Goal: Task Accomplishment & Management: Use online tool/utility

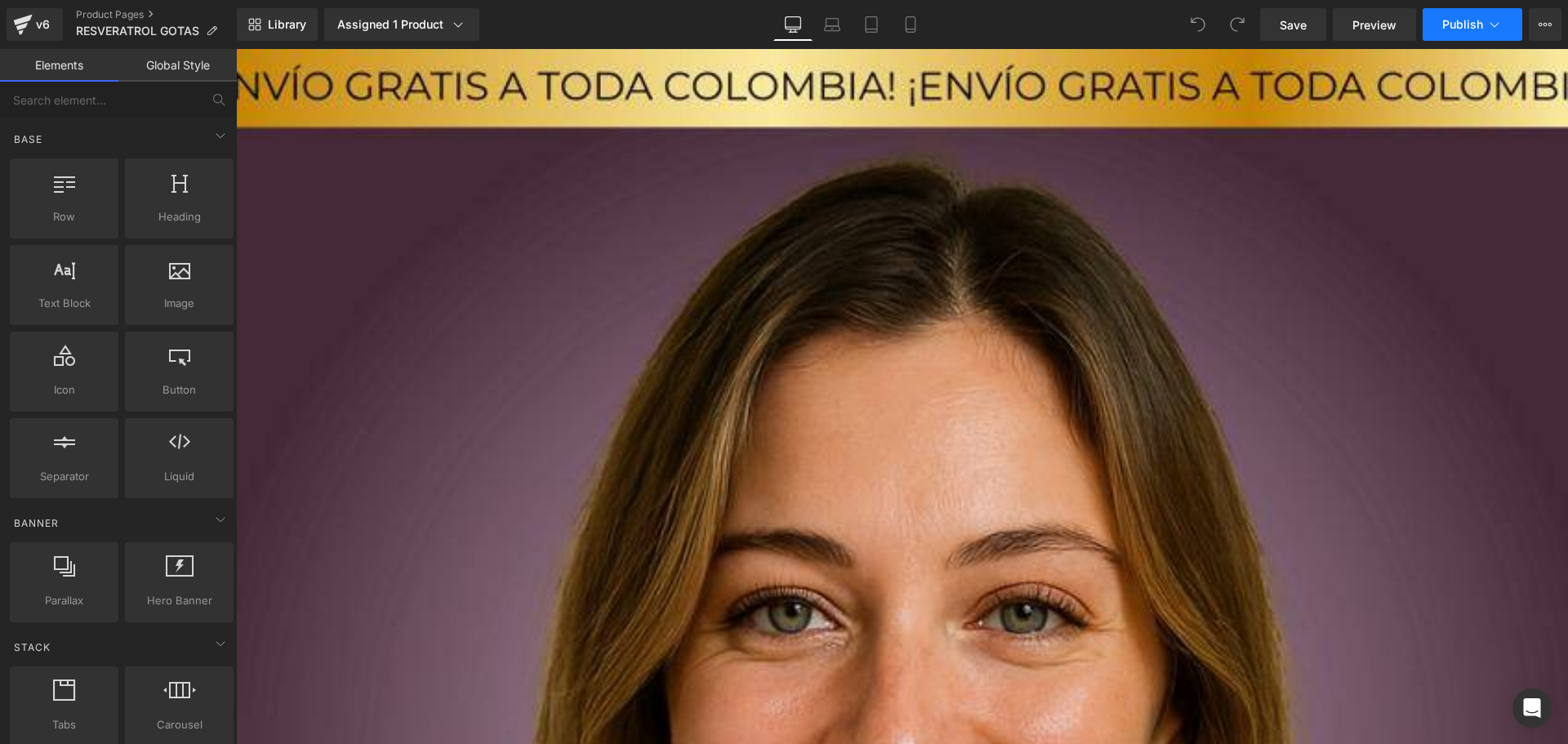
click at [1450, 37] on button "Publish" at bounding box center [1473, 24] width 100 height 32
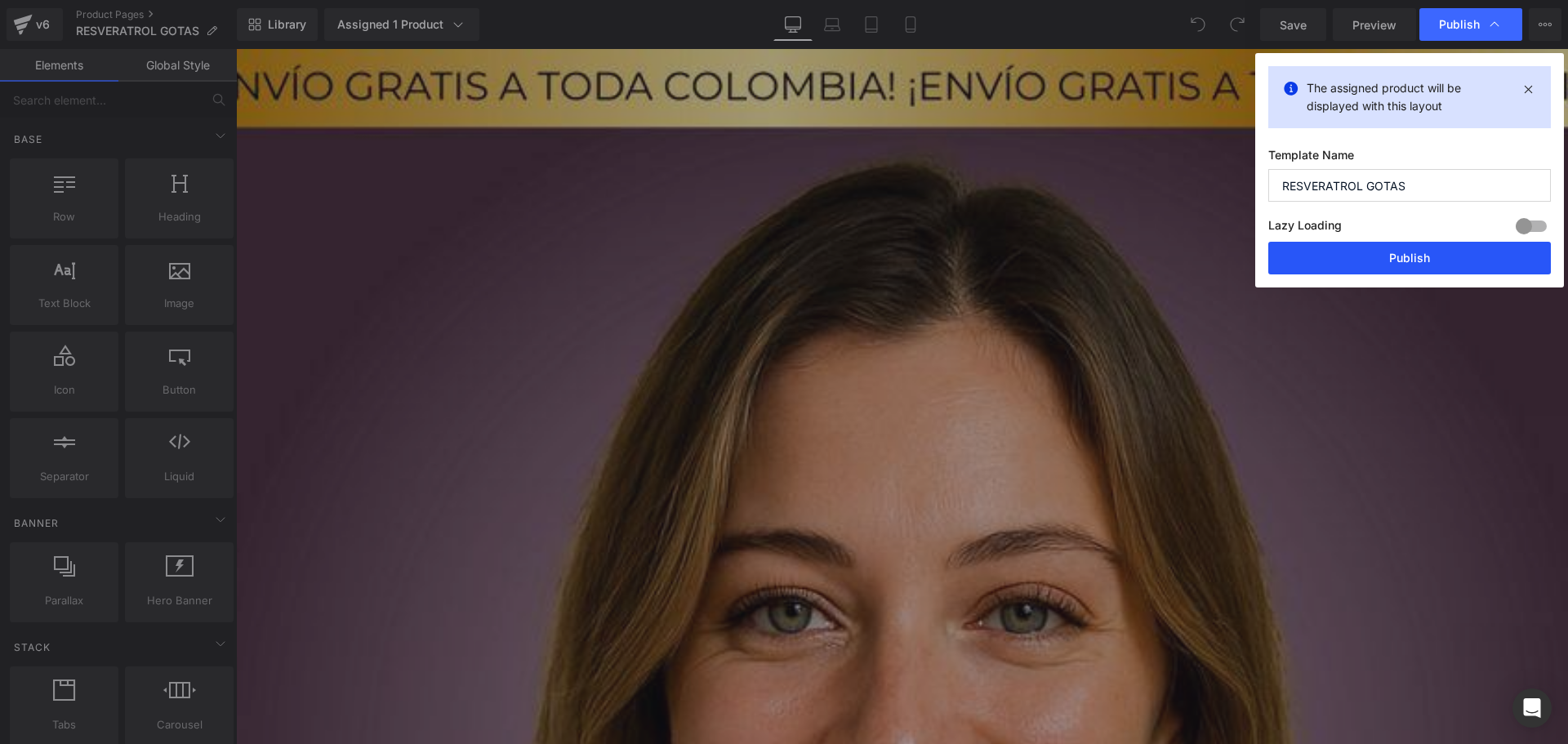
click at [1416, 258] on button "Publish" at bounding box center [1410, 258] width 283 height 32
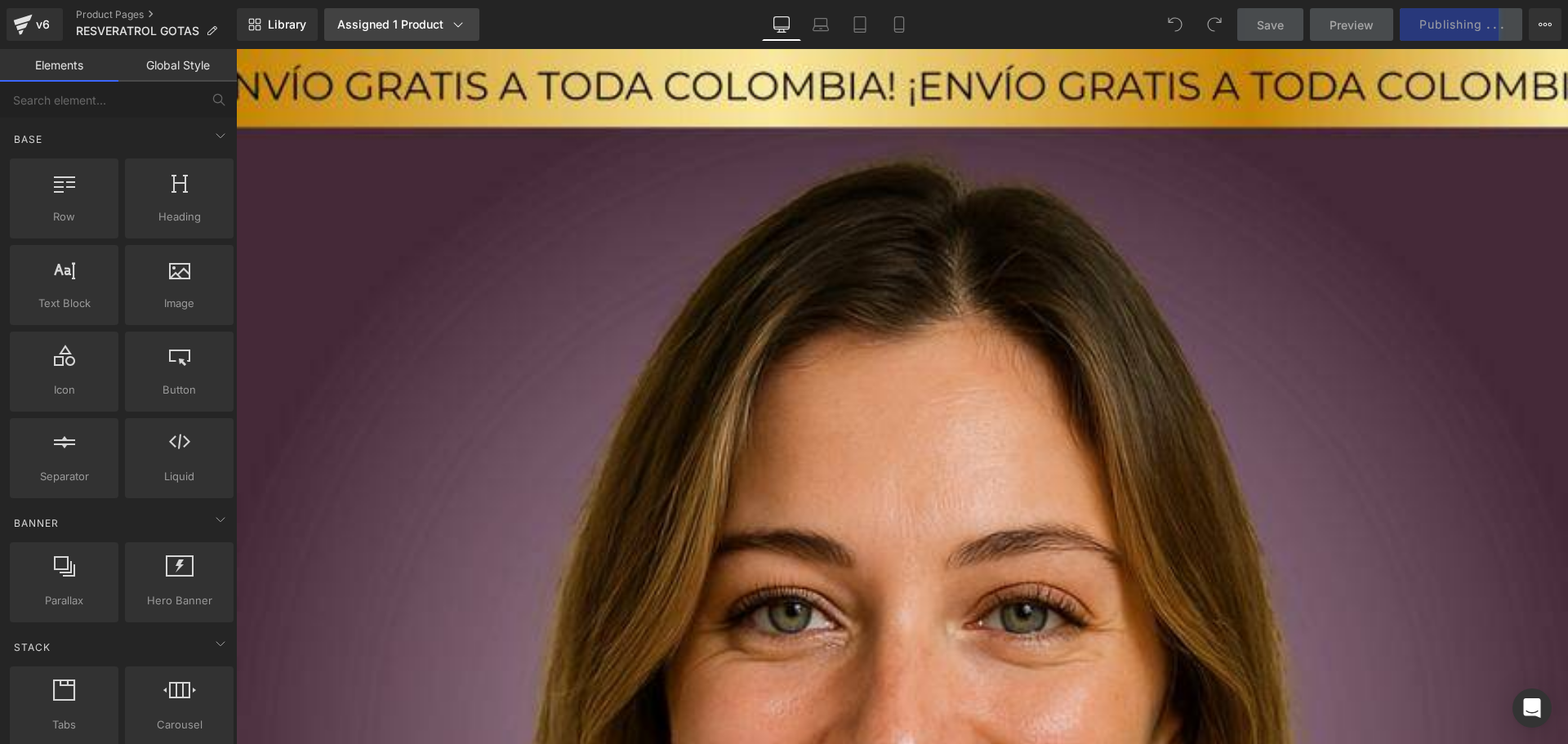
click at [410, 16] on link "Assigned 1 Product" at bounding box center [402, 24] width 155 height 32
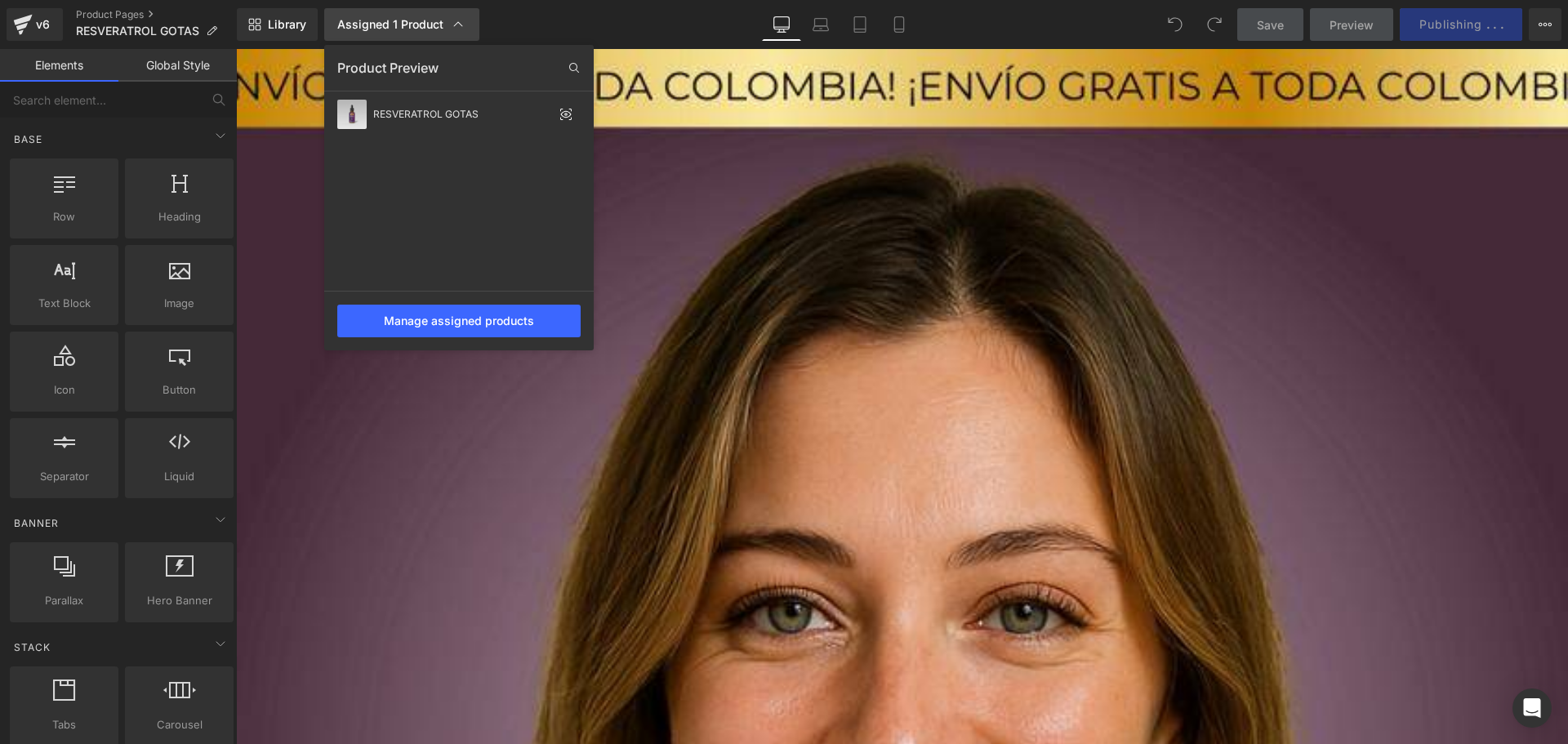
click at [410, 16] on link "Assigned 1 Product" at bounding box center [402, 24] width 155 height 32
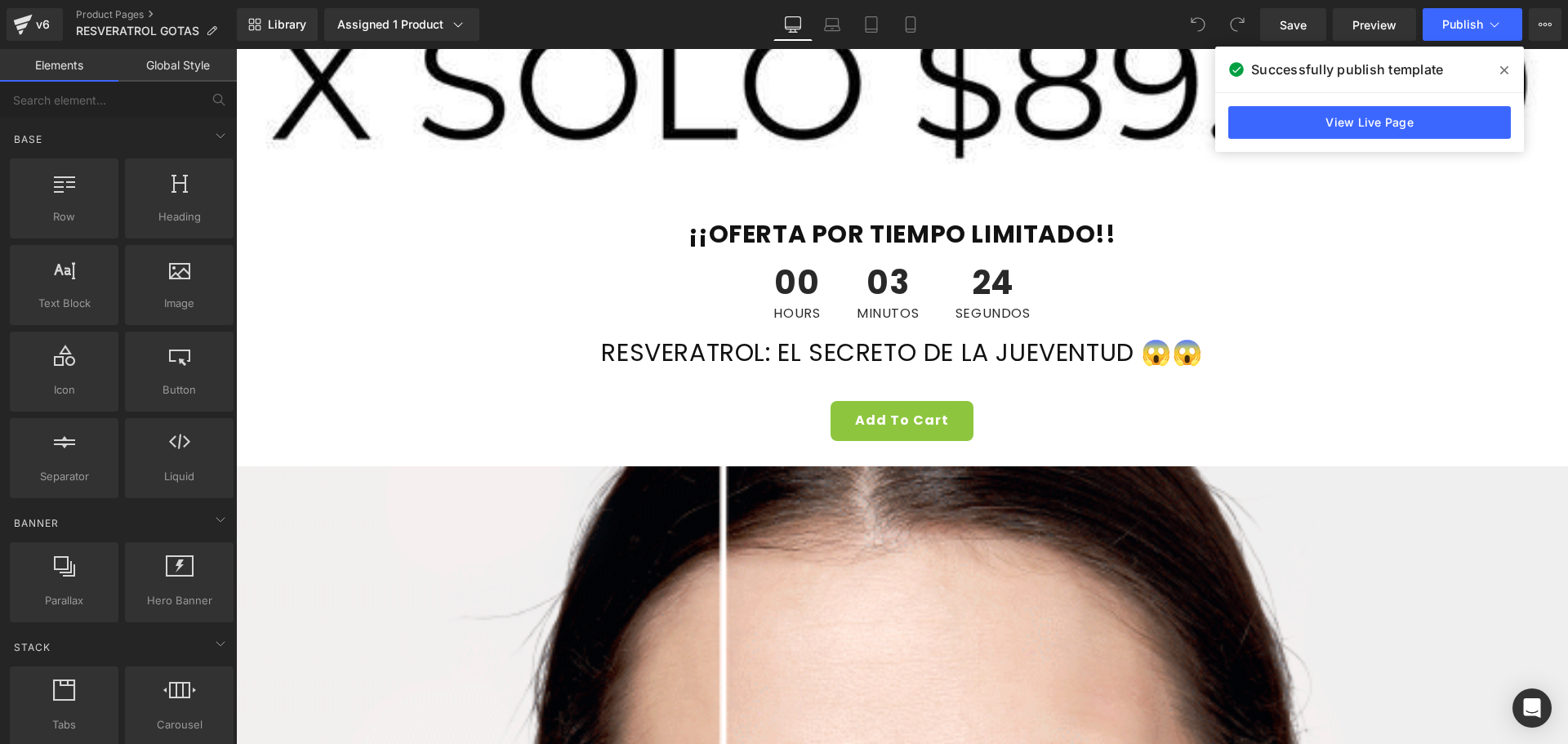
scroll to position [2151, 0]
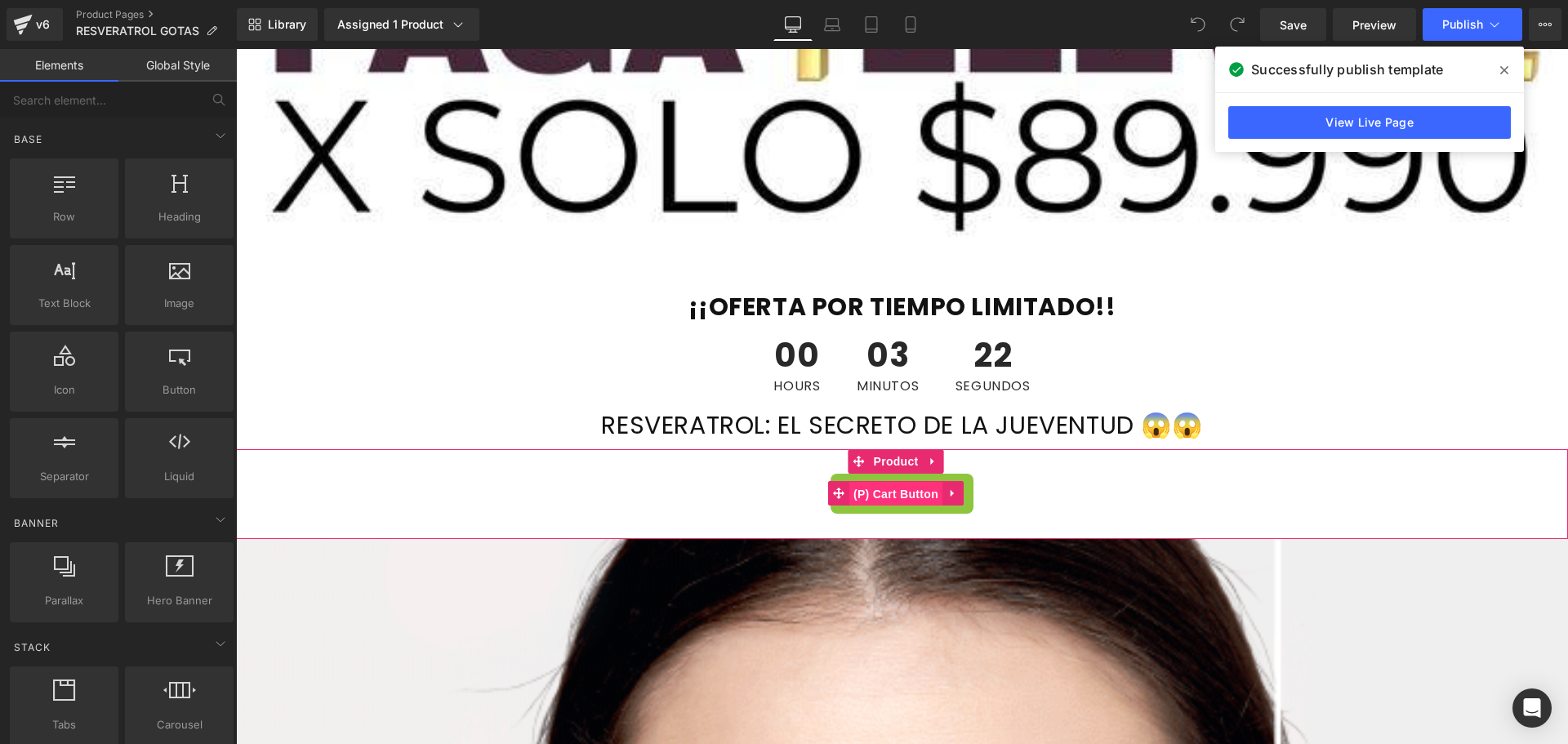
click at [882, 482] on span "(P) Cart Button" at bounding box center [896, 494] width 93 height 25
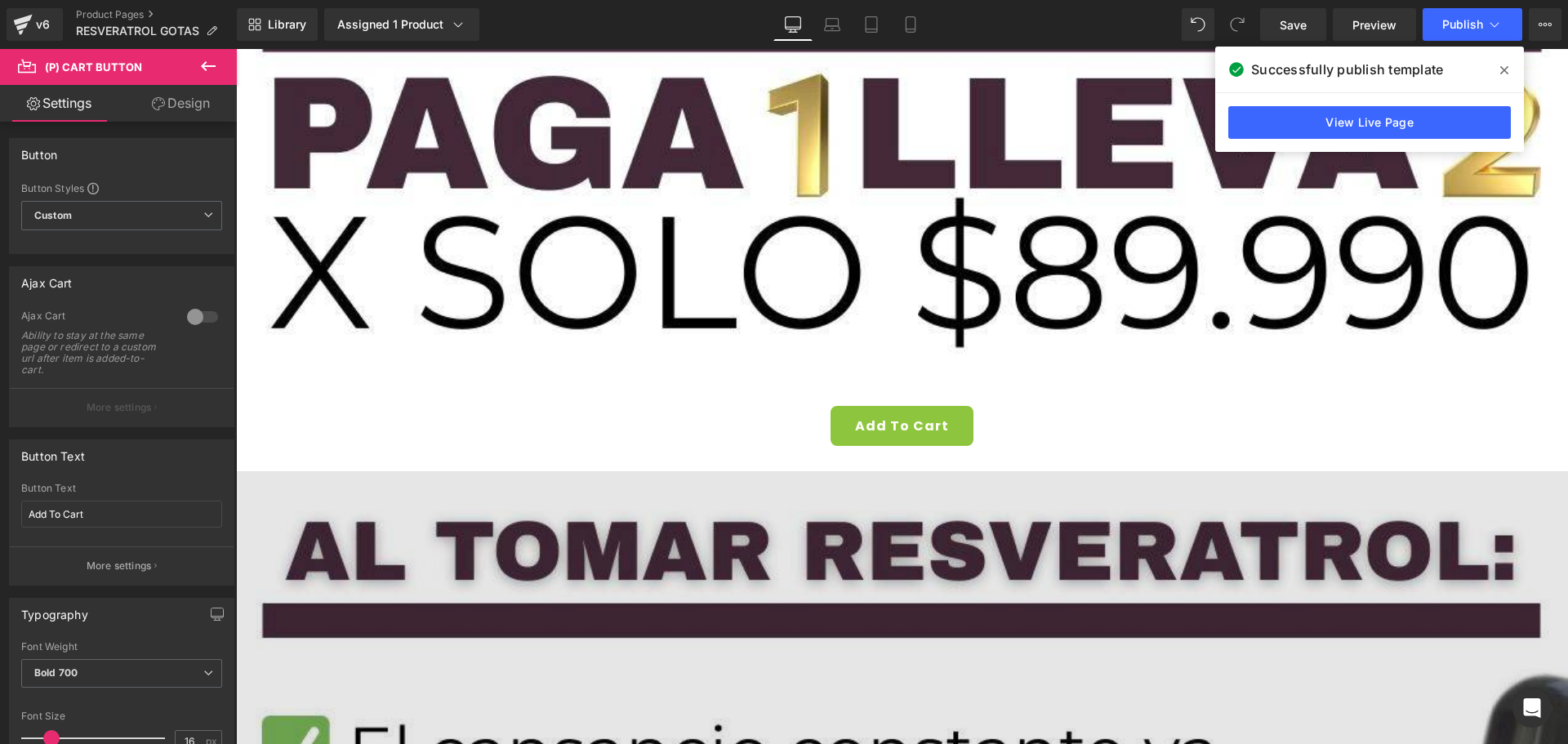
scroll to position [5907, 0]
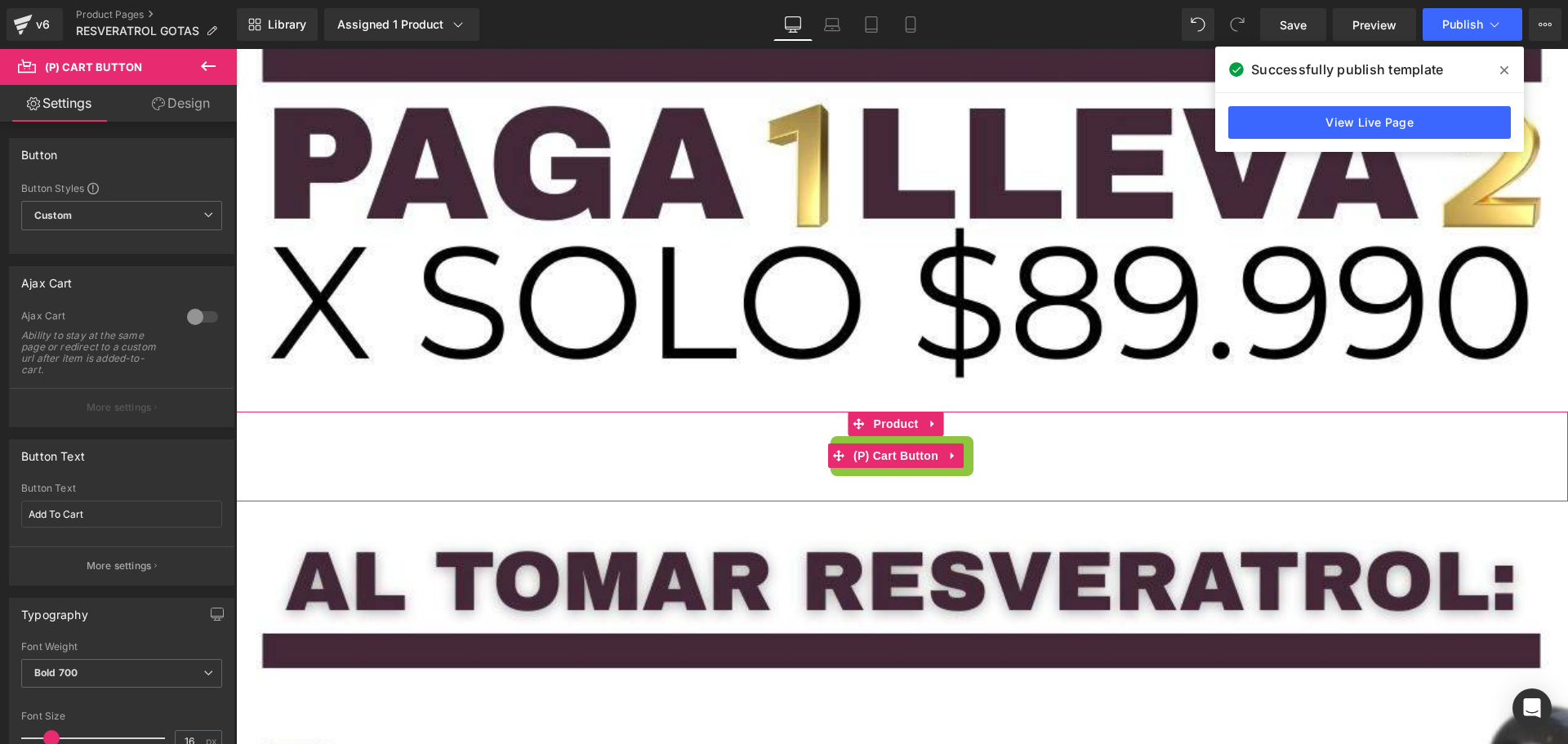
click at [893, 443] on span "(P) Cart Button" at bounding box center [896, 455] width 93 height 25
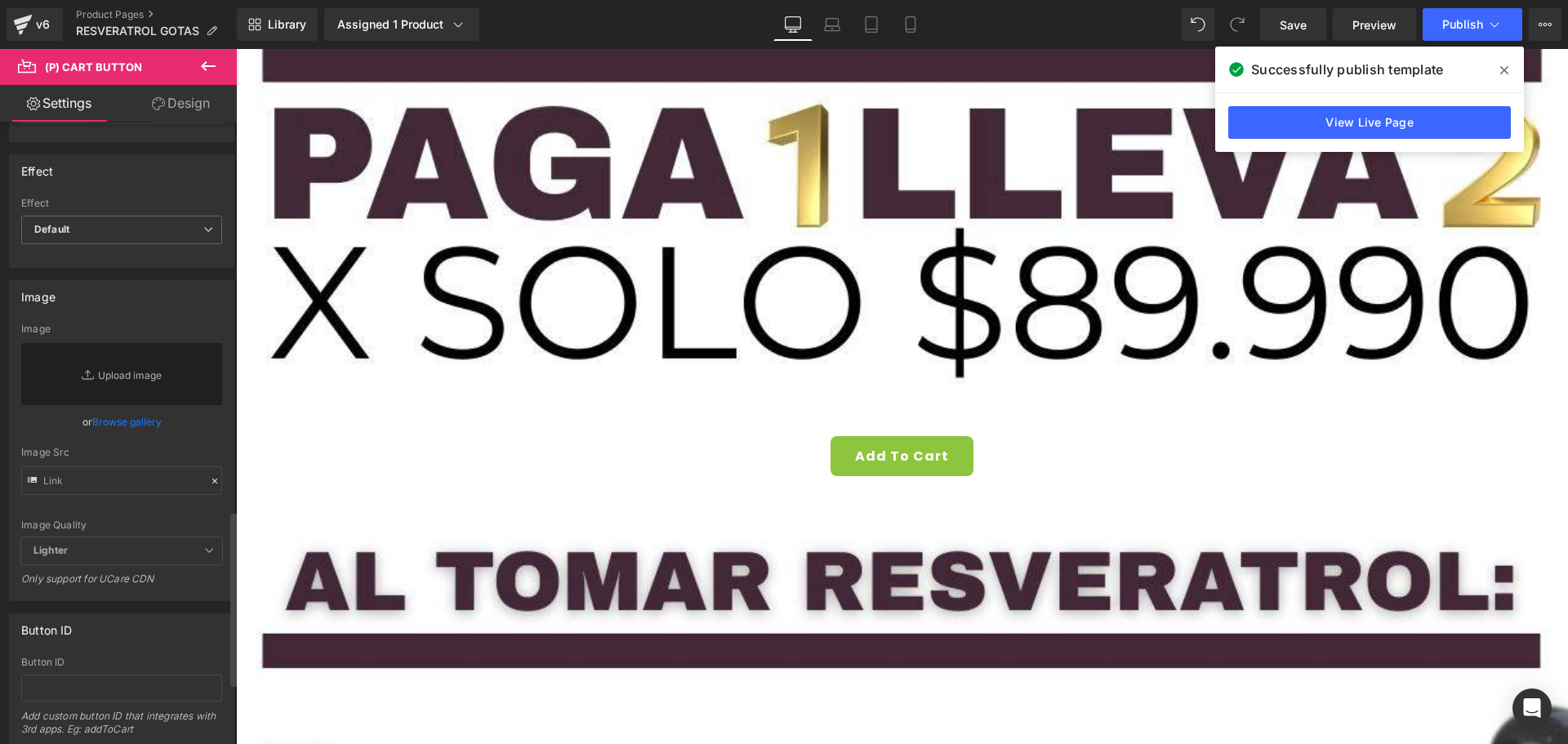
scroll to position [1388, 0]
click at [159, 477] on input "text" at bounding box center [122, 478] width 201 height 29
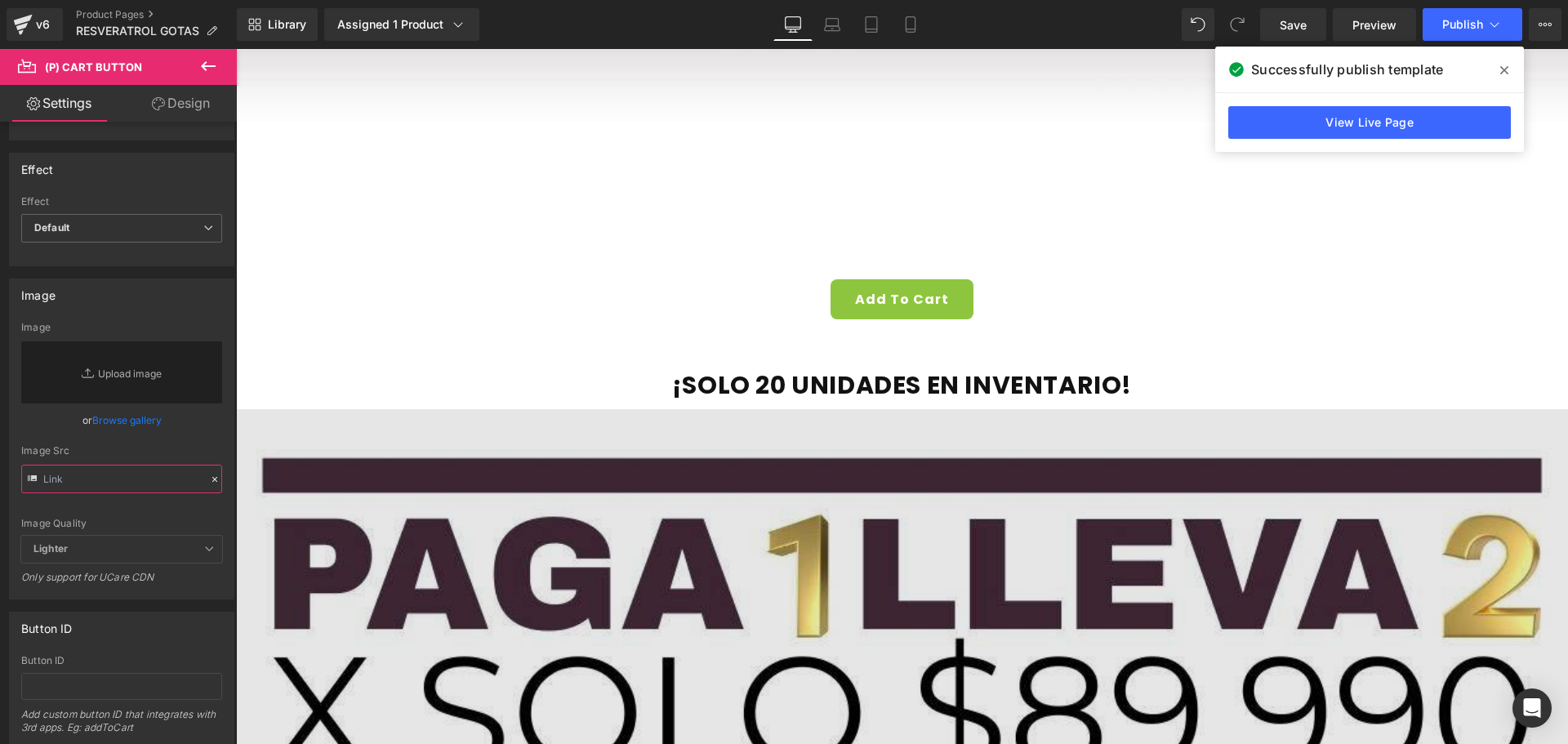
scroll to position [12018, 0]
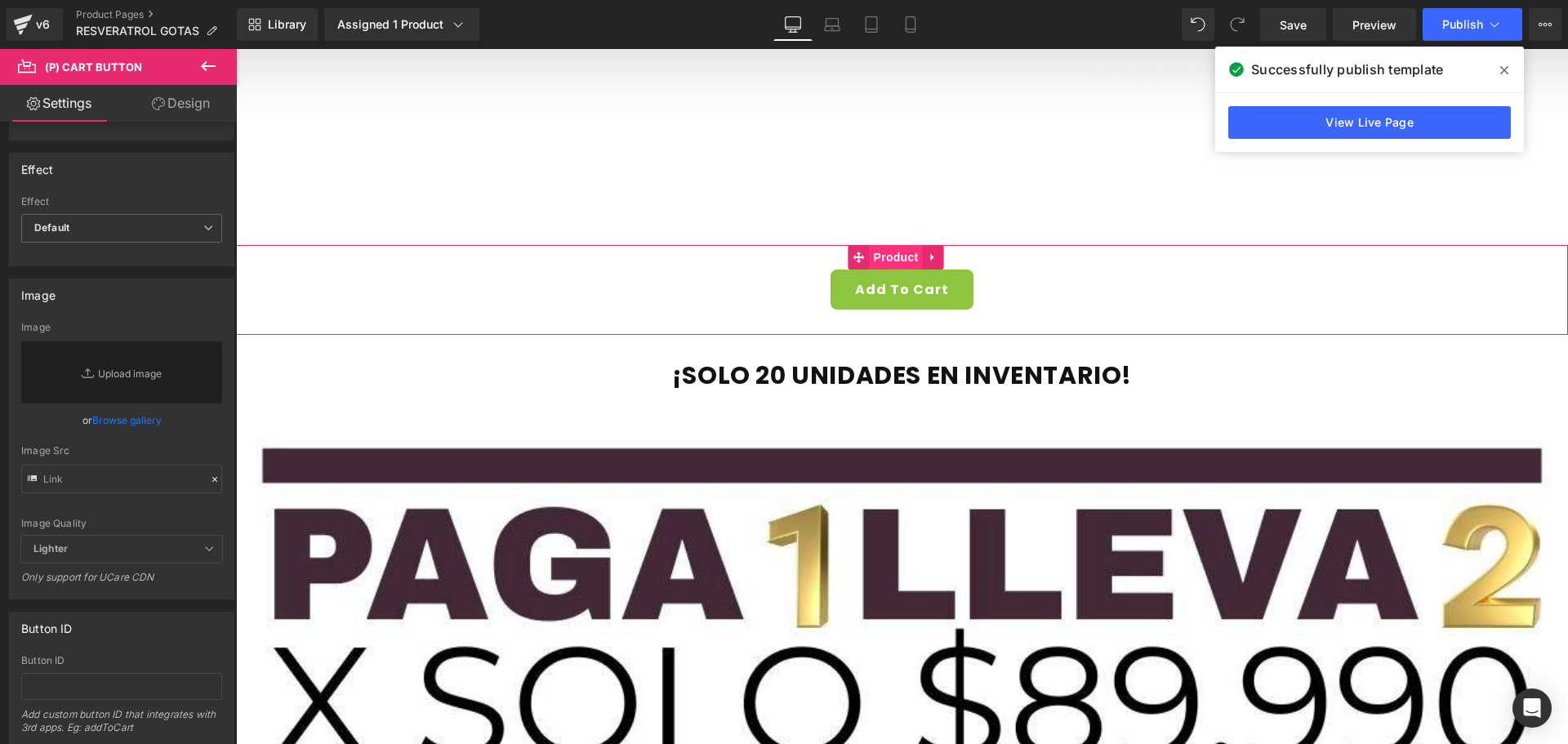
click at [895, 245] on span "Product" at bounding box center [896, 257] width 53 height 25
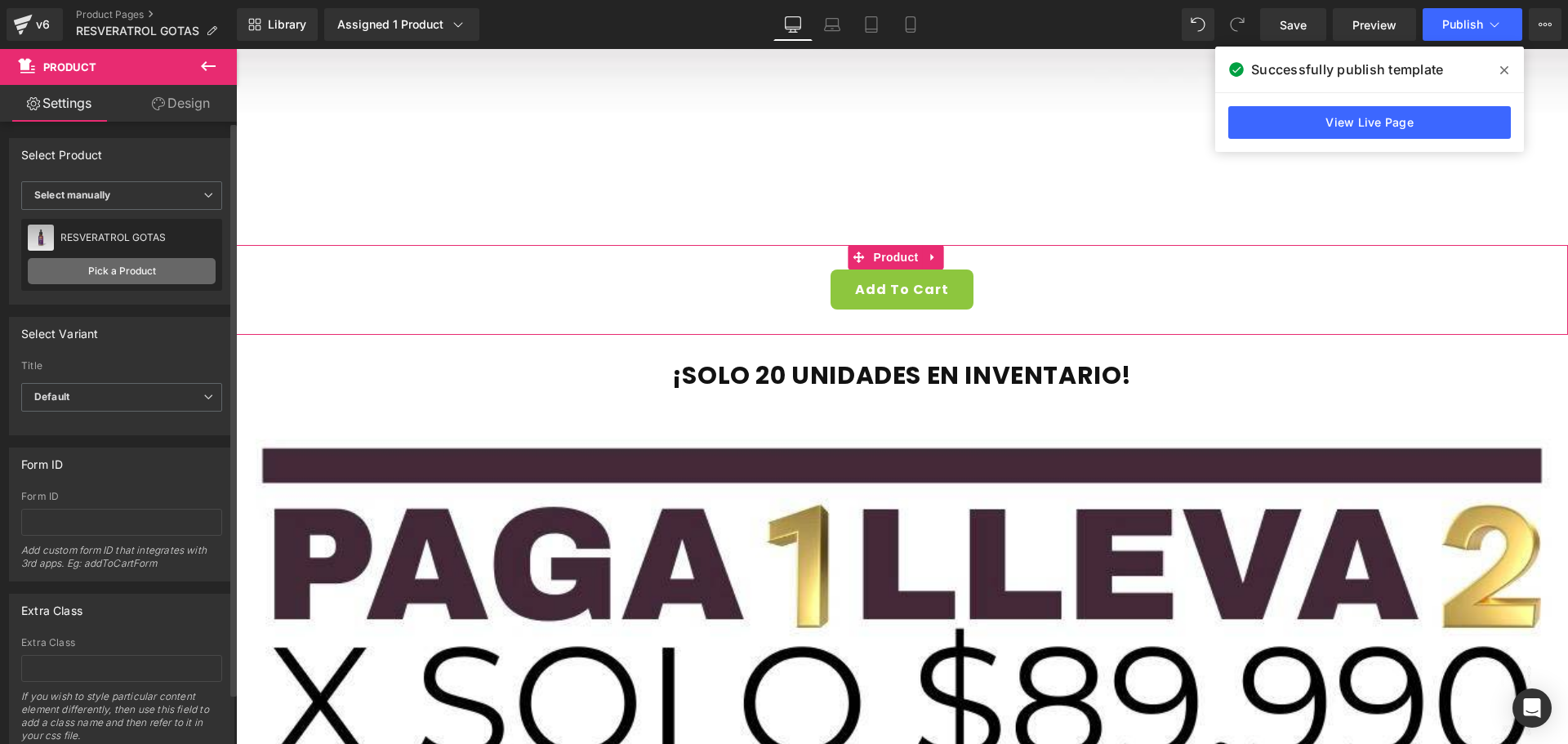
click at [145, 272] on link "Pick a Product" at bounding box center [121, 271] width 187 height 26
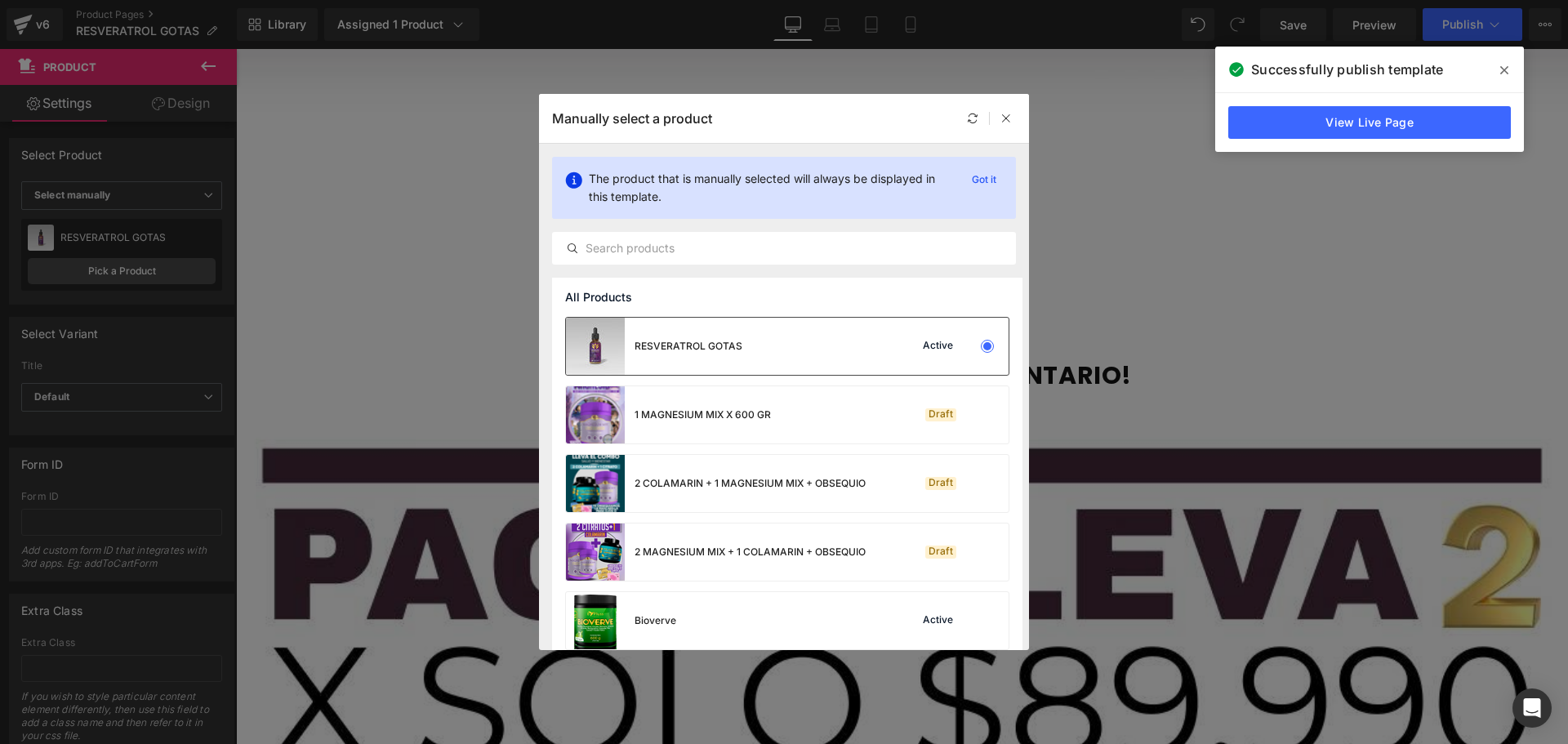
click at [851, 342] on div "RESVERATROL GOTAS Active" at bounding box center [787, 346] width 442 height 57
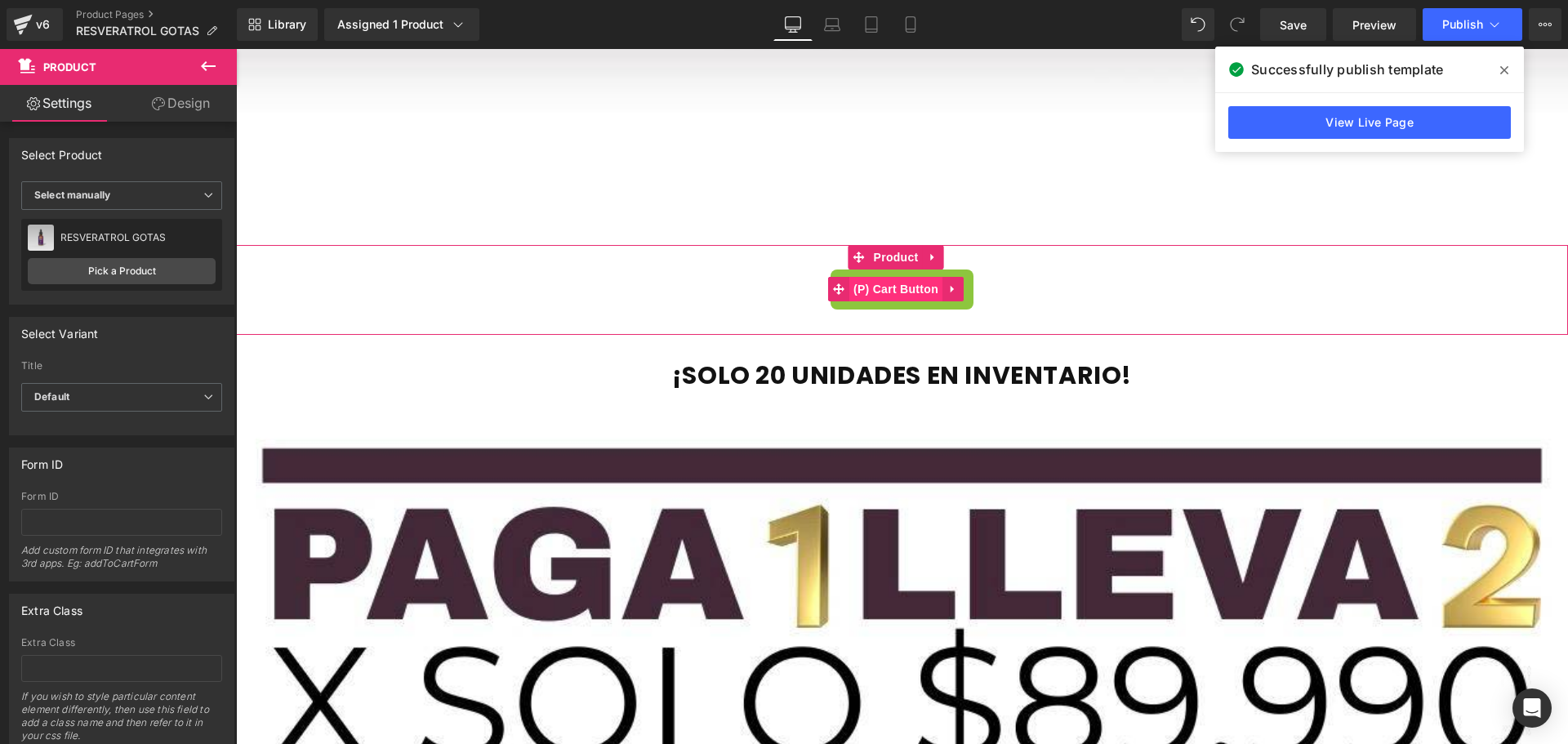
click at [917, 277] on span "(P) Cart Button" at bounding box center [896, 289] width 93 height 25
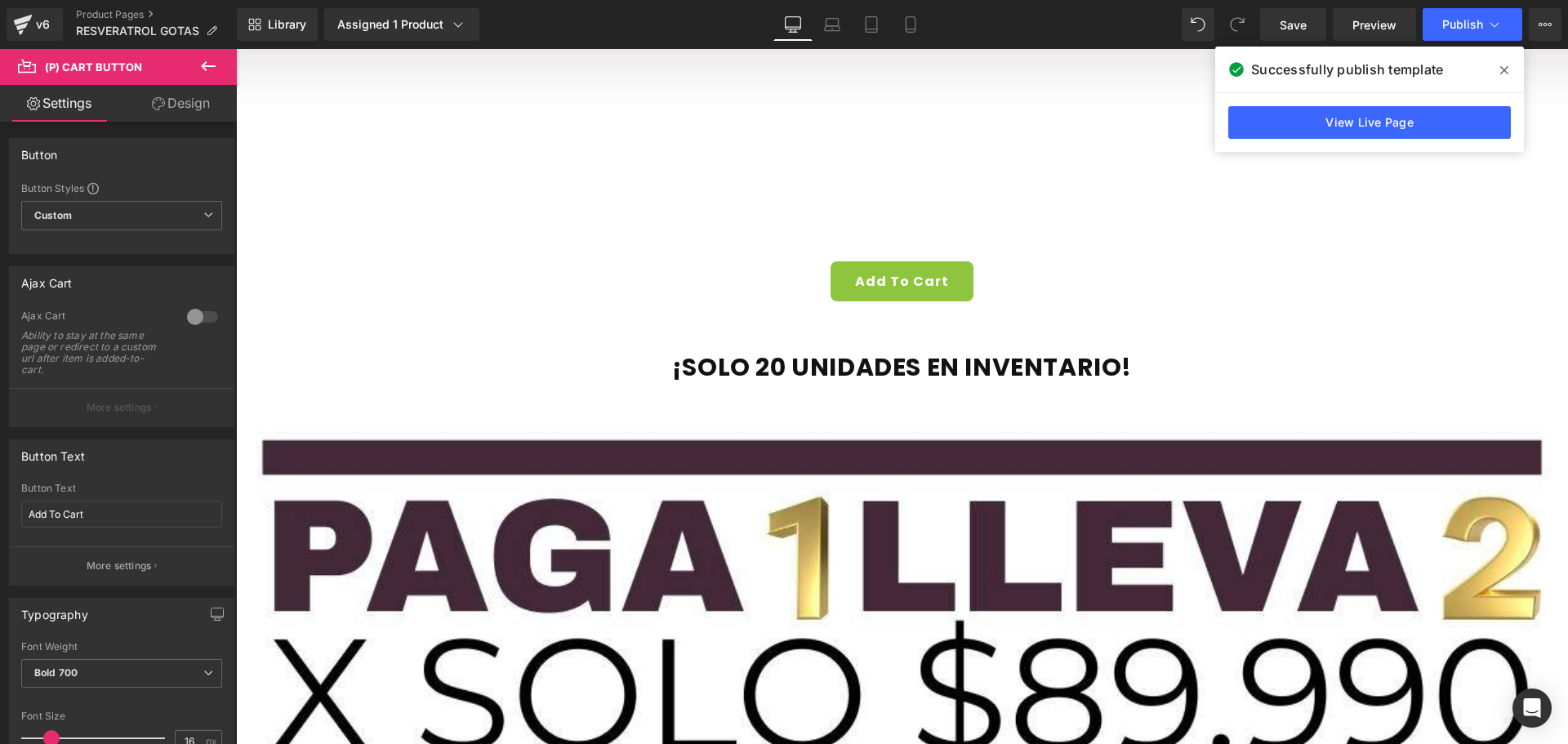
scroll to position [11936, 0]
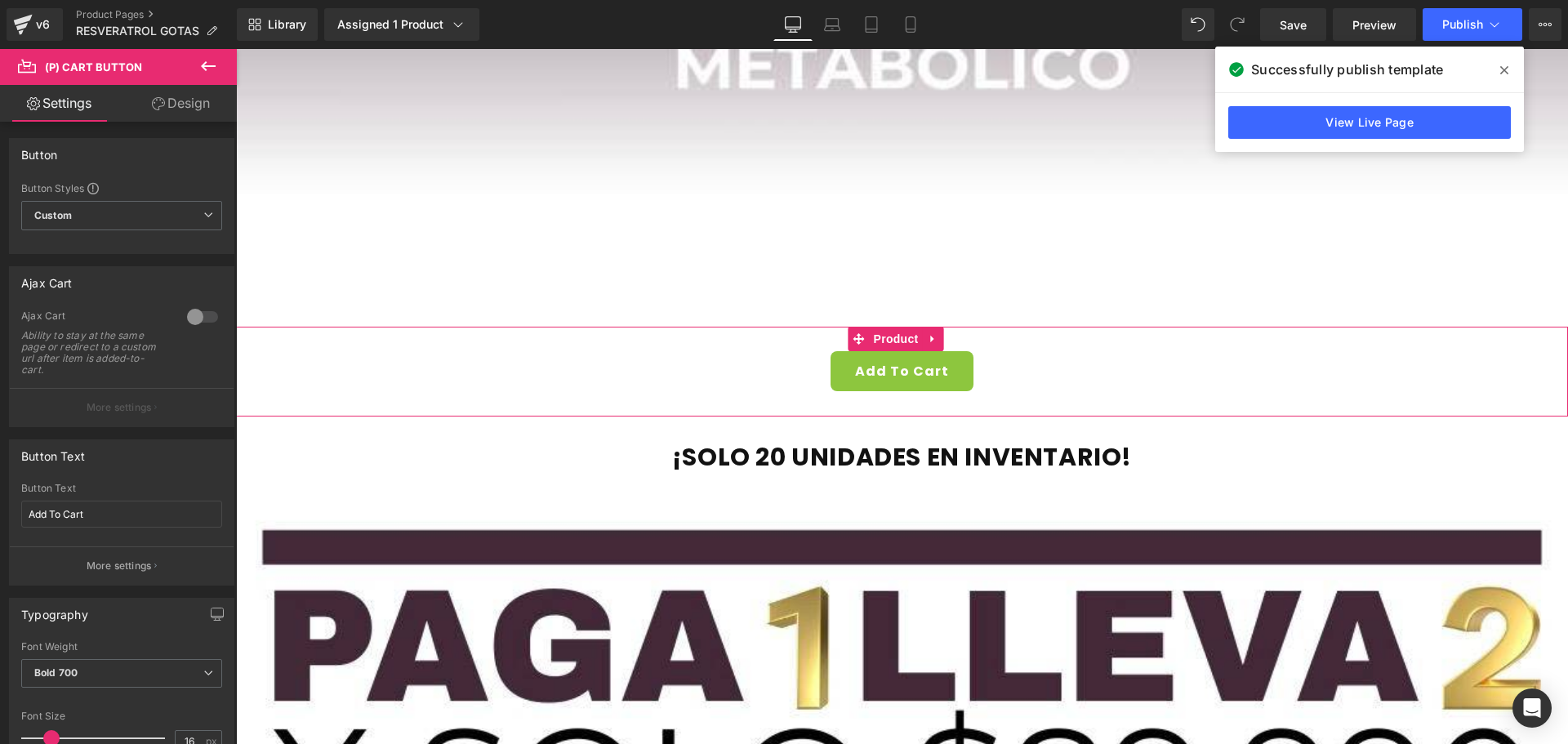
click at [893, 361] on span "(P) Cart Button" at bounding box center [896, 370] width 74 height 19
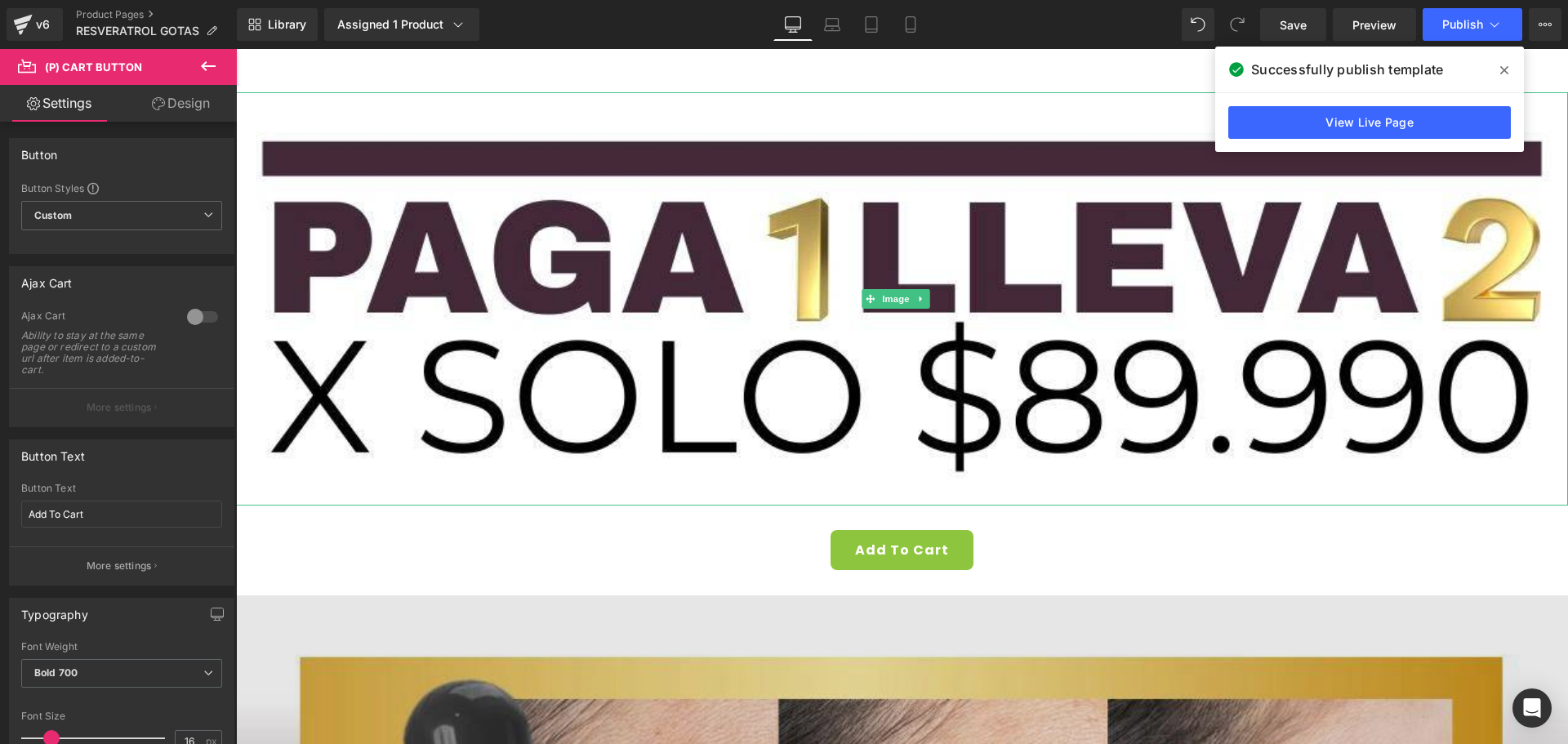
scroll to position [21080, 0]
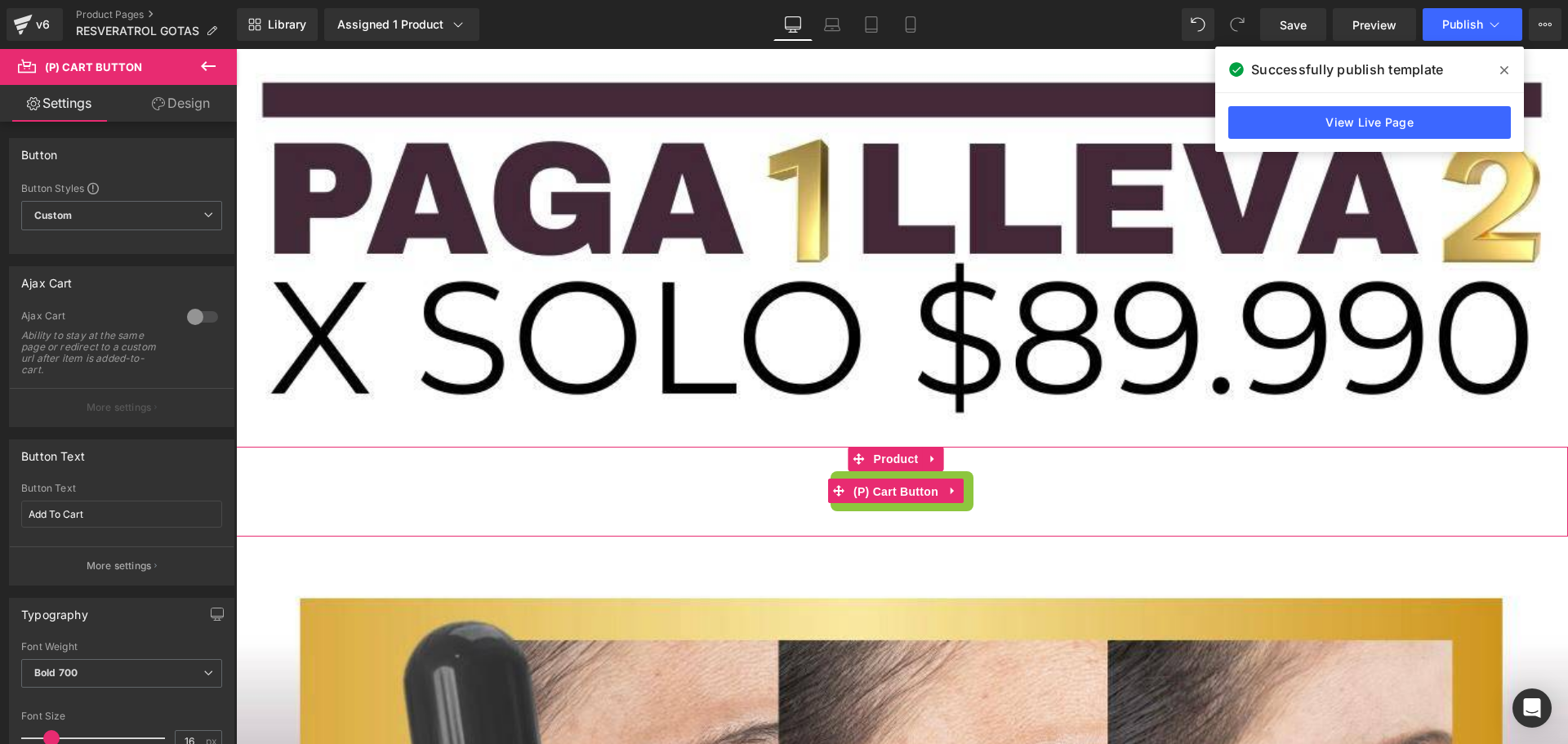
click at [890, 479] on span "(P) Cart Button" at bounding box center [896, 491] width 93 height 25
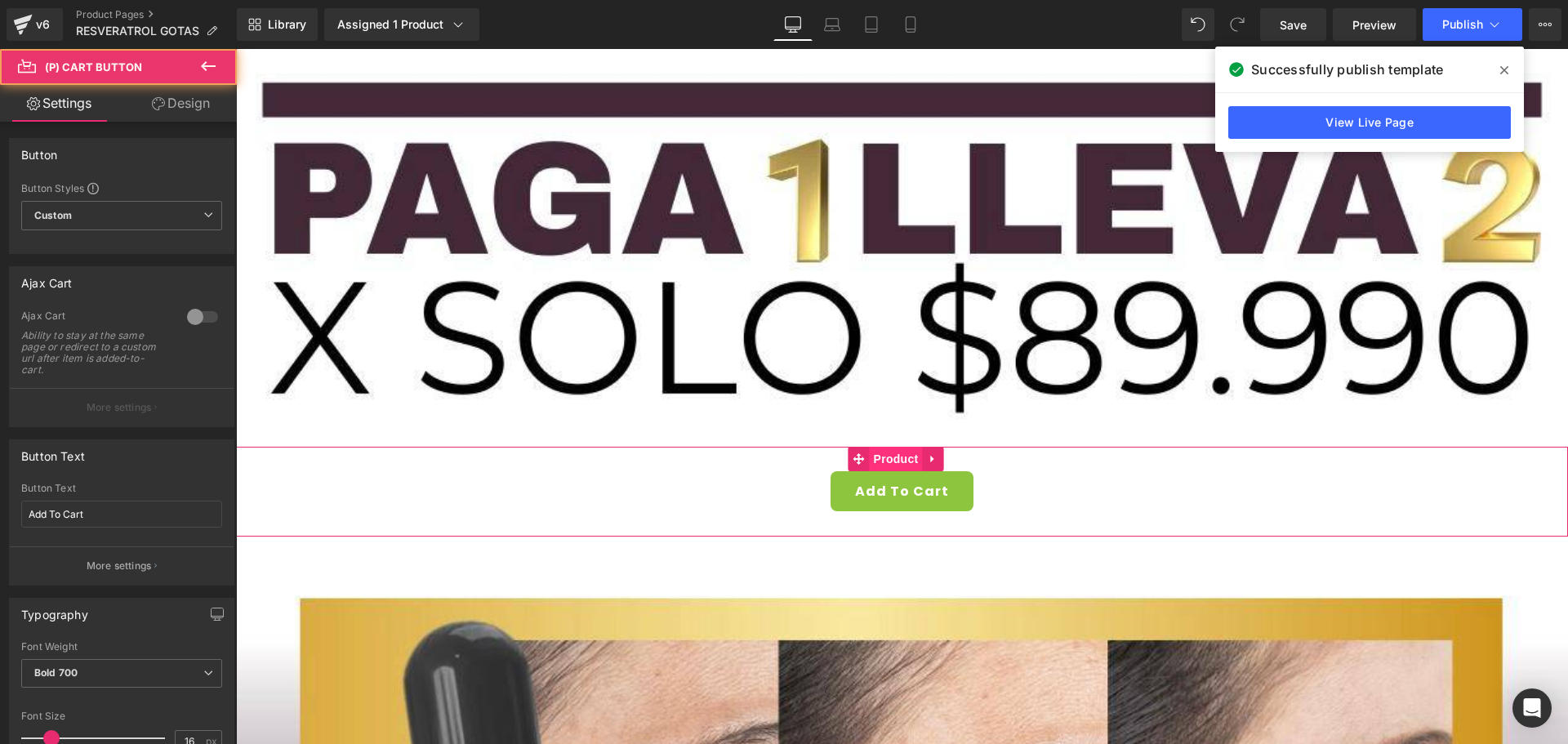
click at [893, 447] on span "Product" at bounding box center [896, 459] width 53 height 25
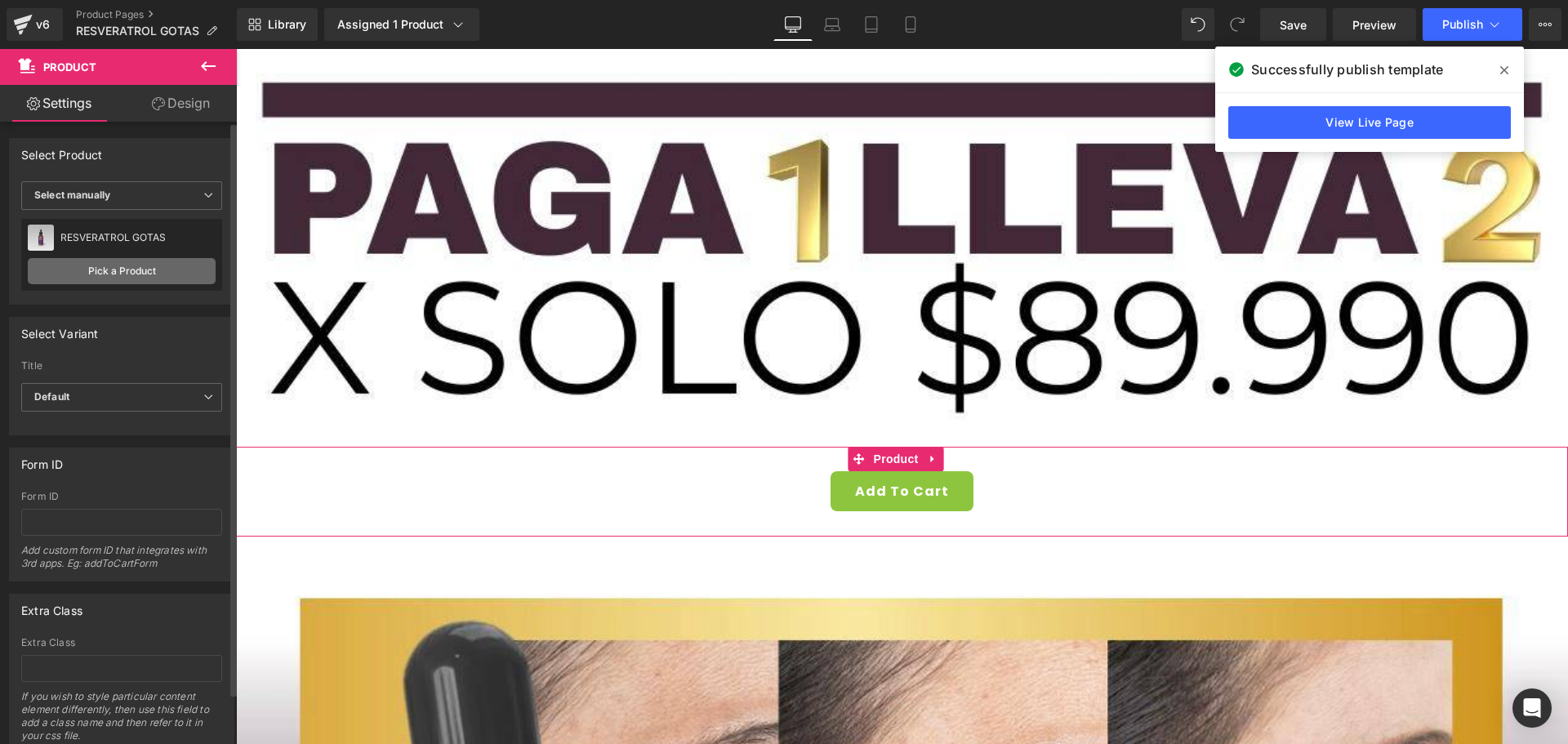
click at [126, 268] on link "Pick a Product" at bounding box center [121, 271] width 187 height 26
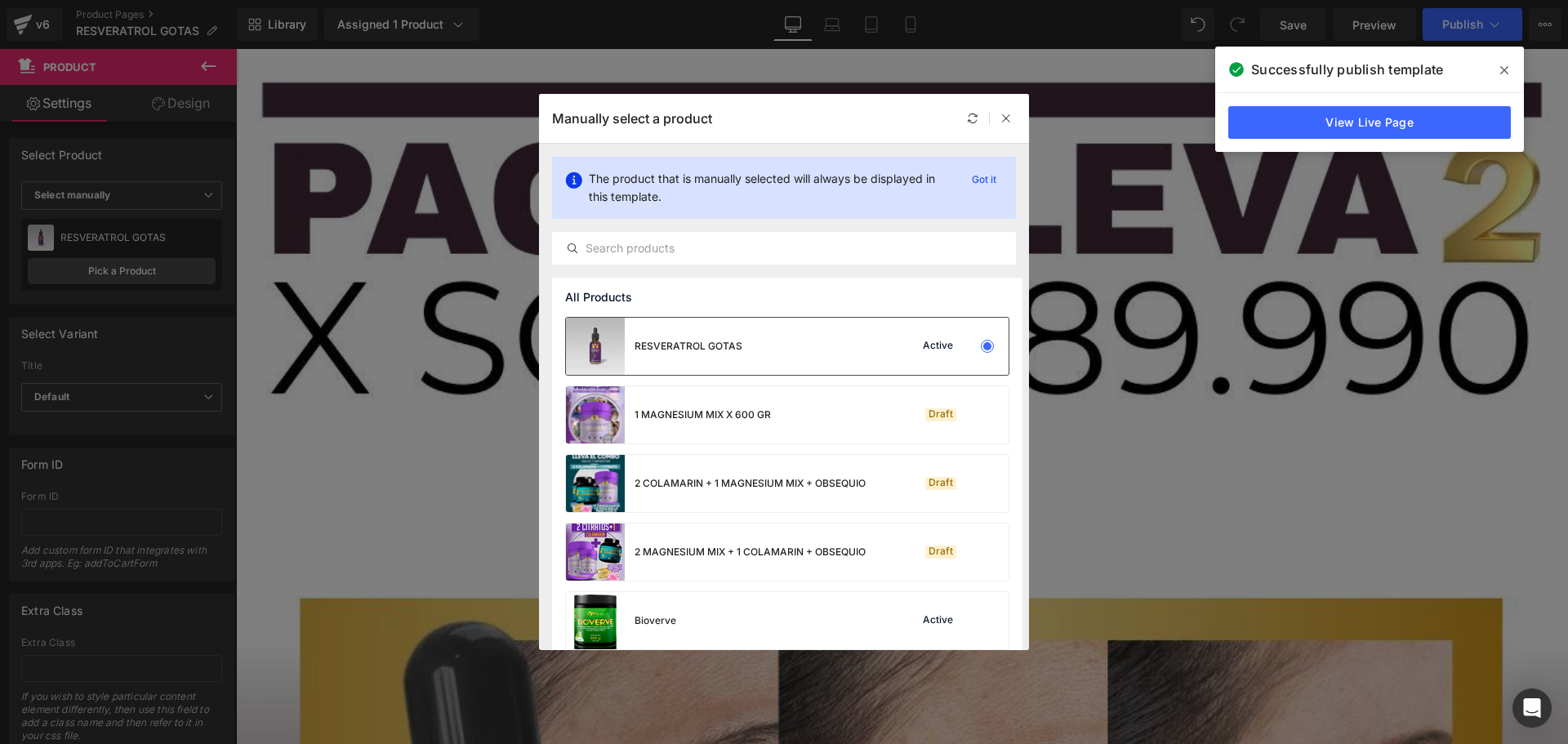
click at [681, 344] on div "RESVERATROL GOTAS" at bounding box center [688, 346] width 108 height 15
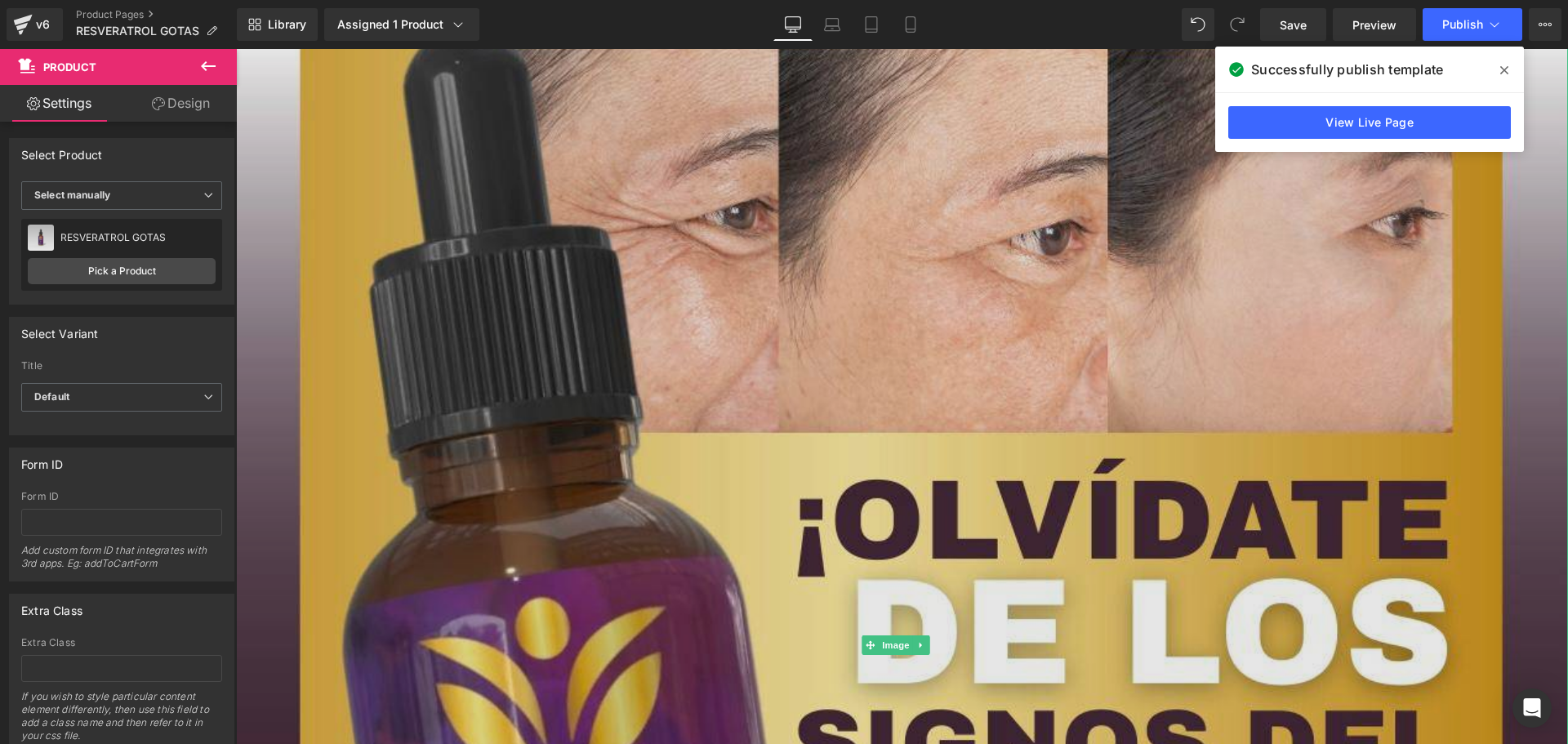
scroll to position [21734, 0]
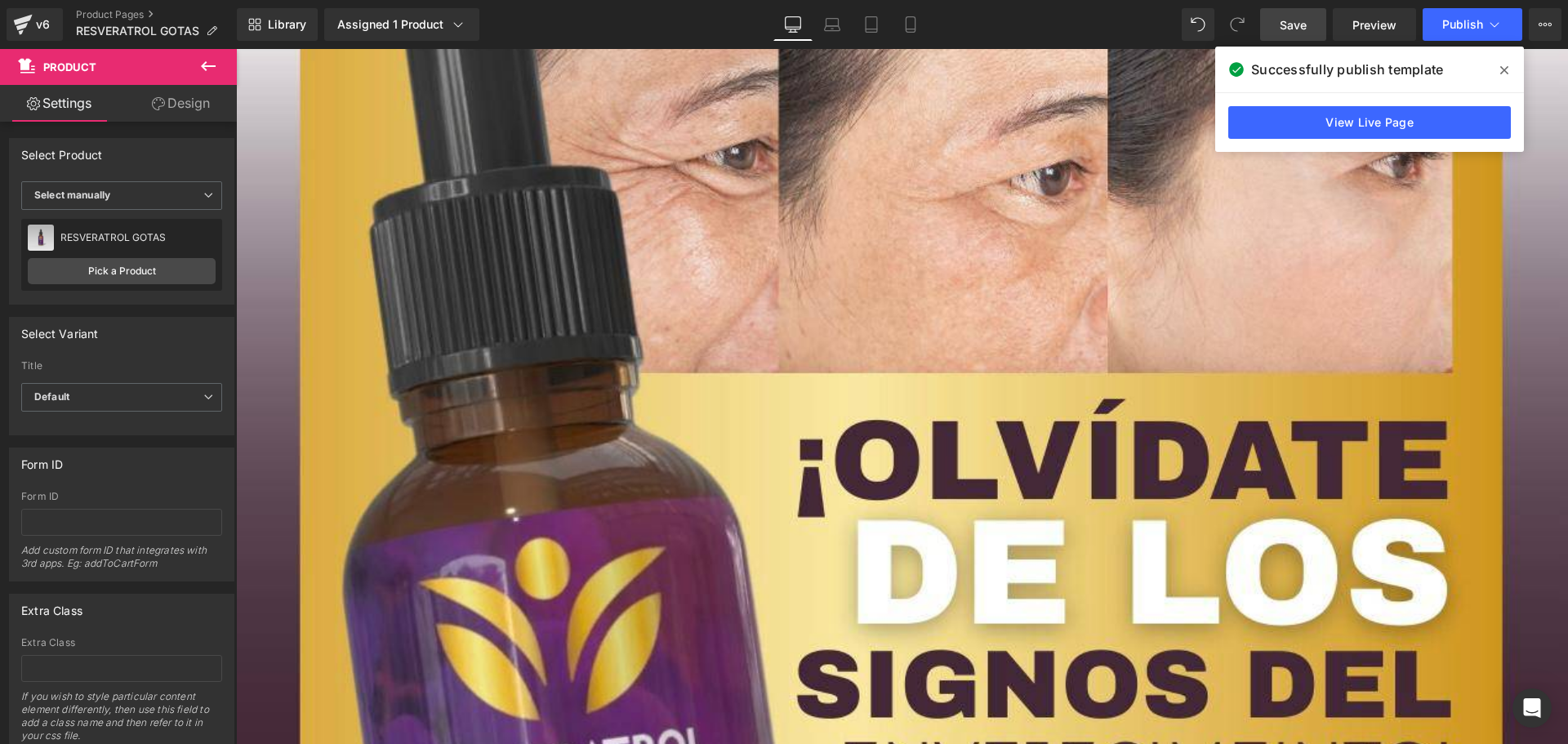
click at [1309, 22] on link "Save" at bounding box center [1294, 24] width 66 height 32
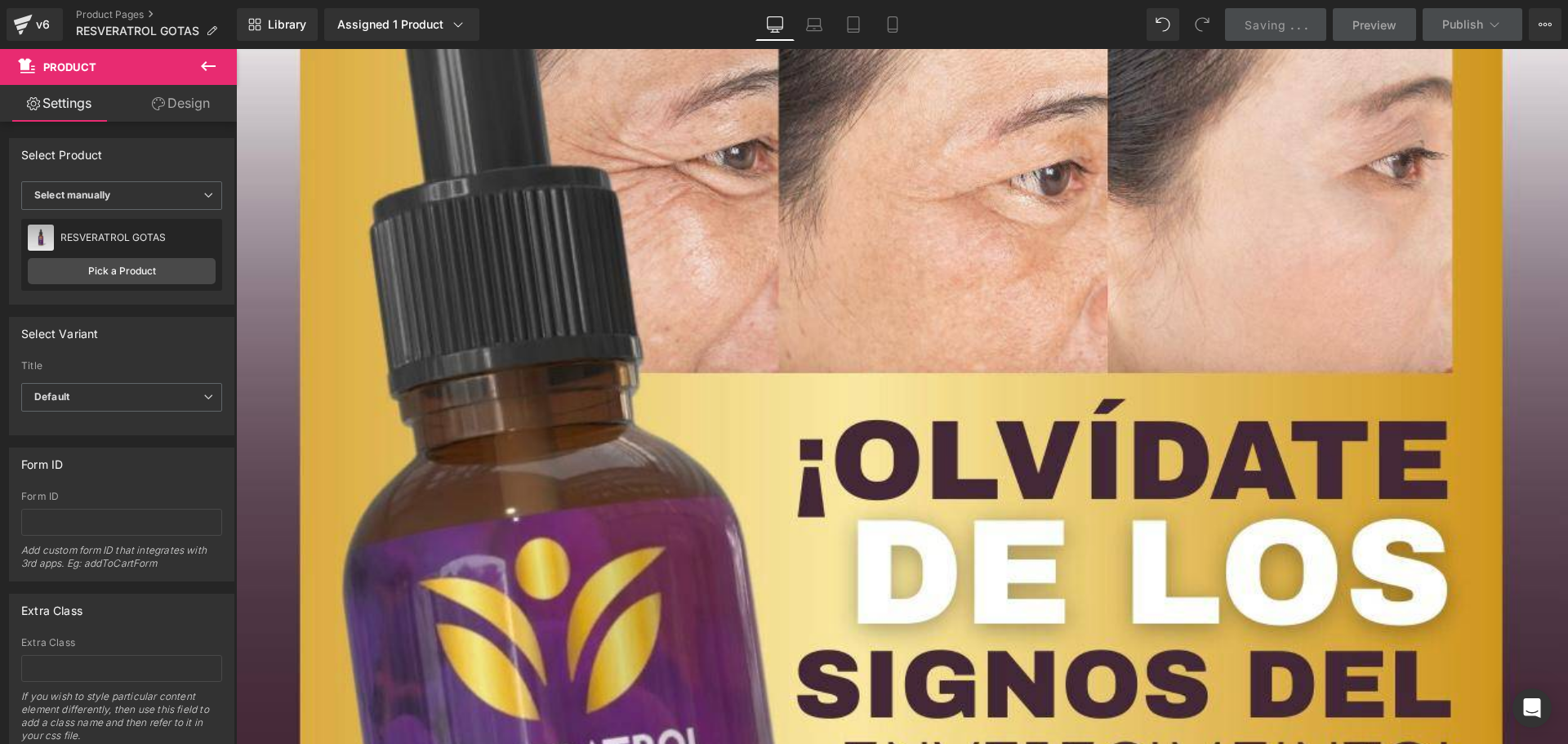
click at [1499, 5] on div "Library Assigned 1 Product Product Preview RESVERATROL GOTAS Manage assigned pr…" at bounding box center [903, 24] width 1332 height 49
click at [1487, 30] on icon at bounding box center [1495, 25] width 17 height 17
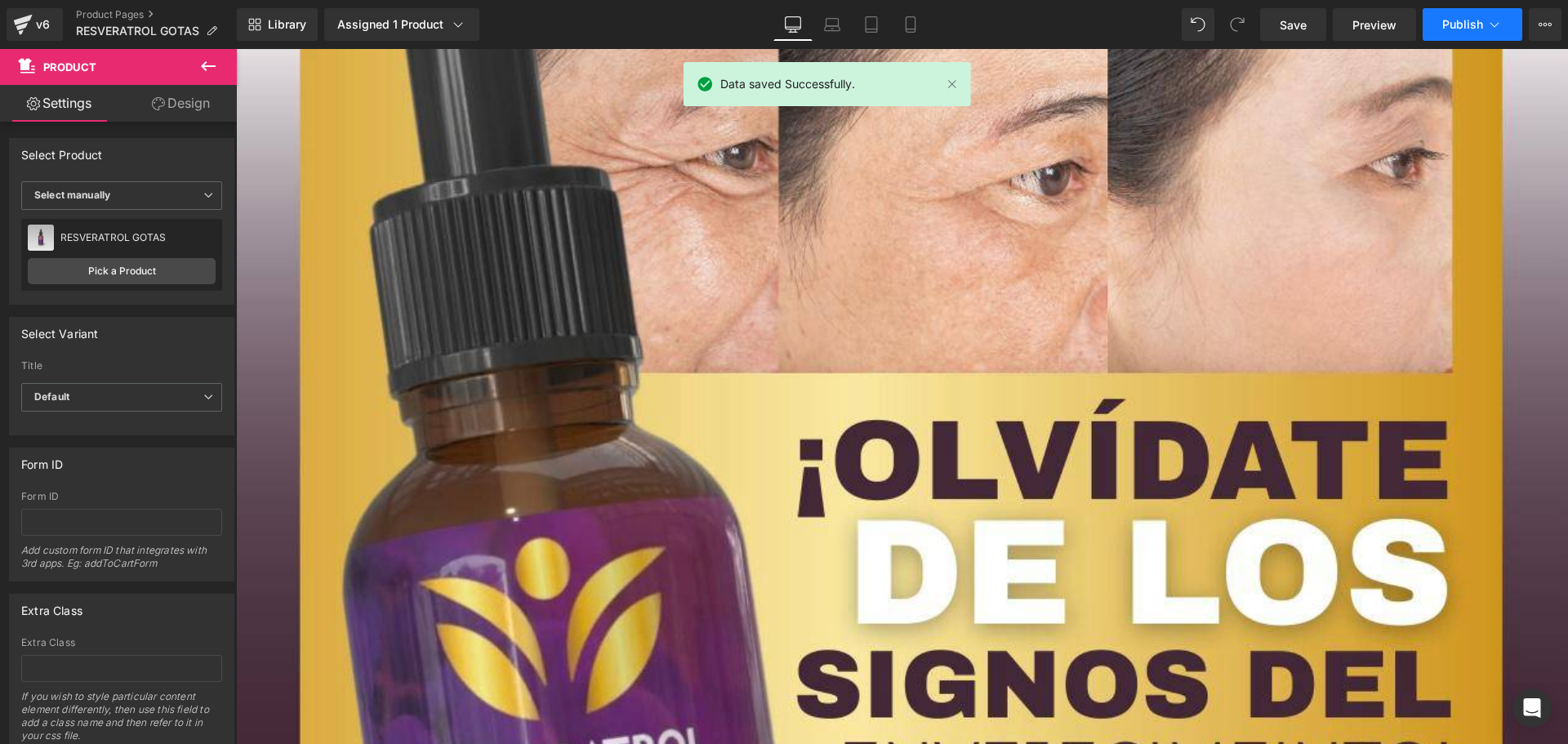
click at [1473, 20] on span "Publish" at bounding box center [1463, 24] width 41 height 13
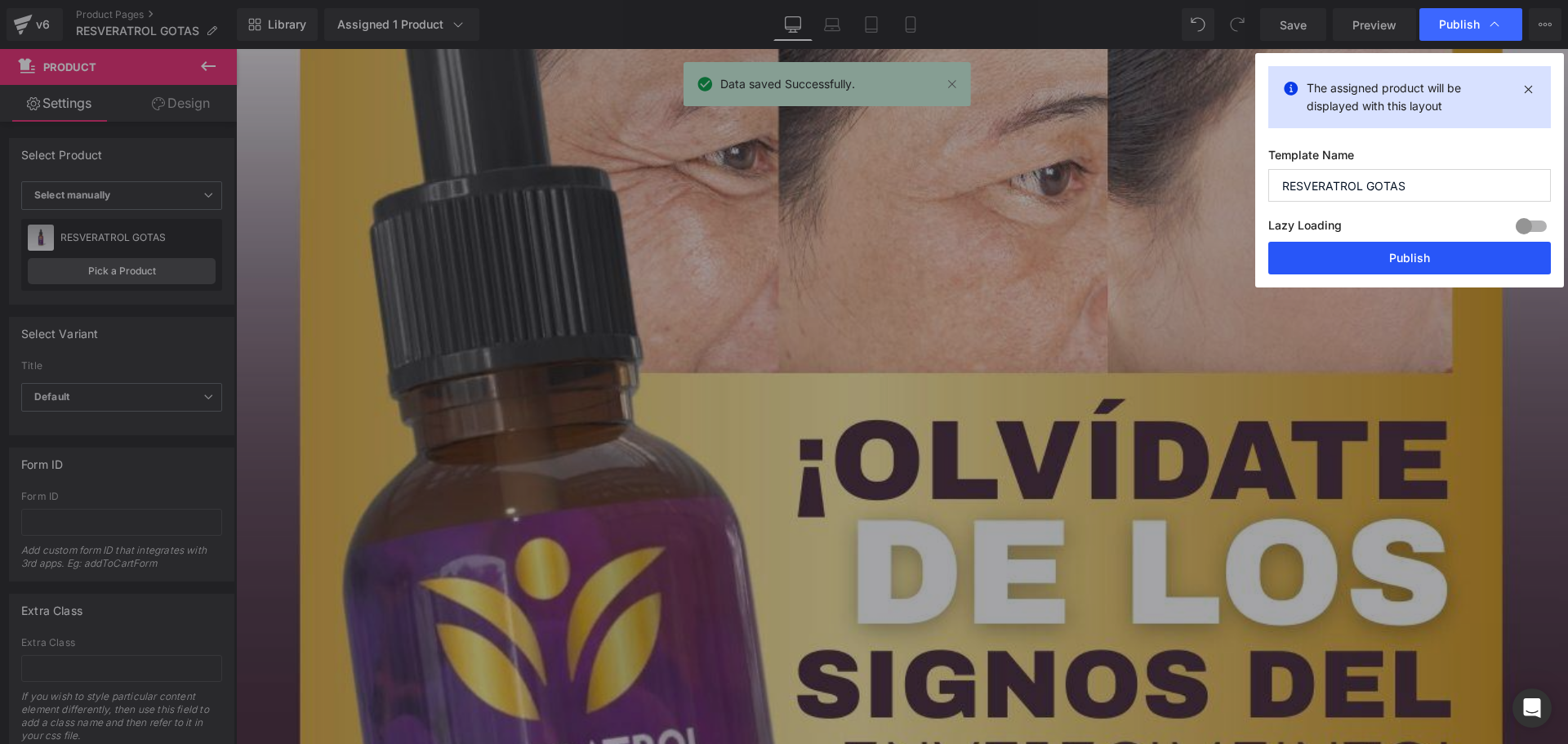
click at [1428, 265] on button "Publish" at bounding box center [1410, 258] width 283 height 32
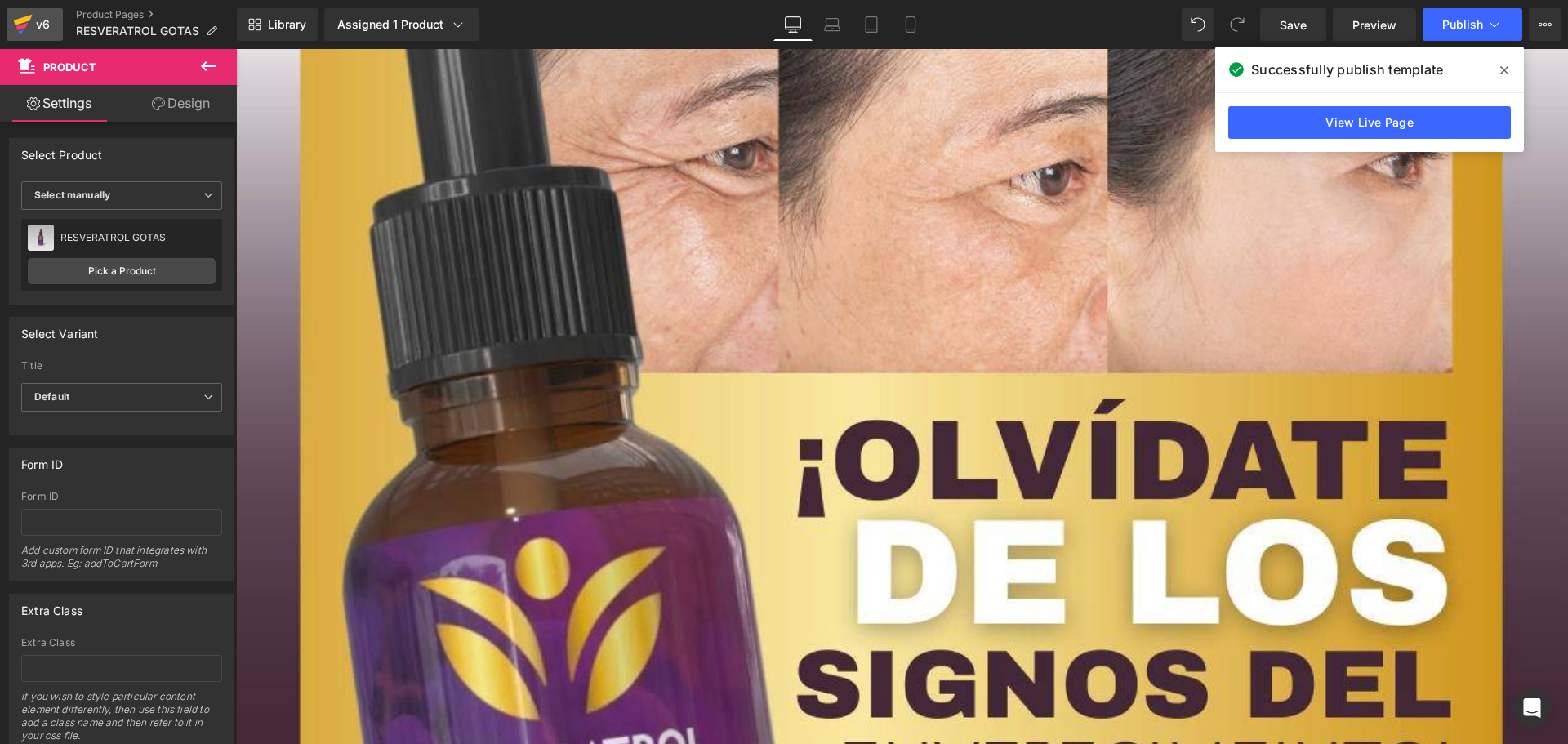
click at [31, 22] on icon at bounding box center [22, 24] width 19 height 41
